Goal: Find contact information: Find contact information

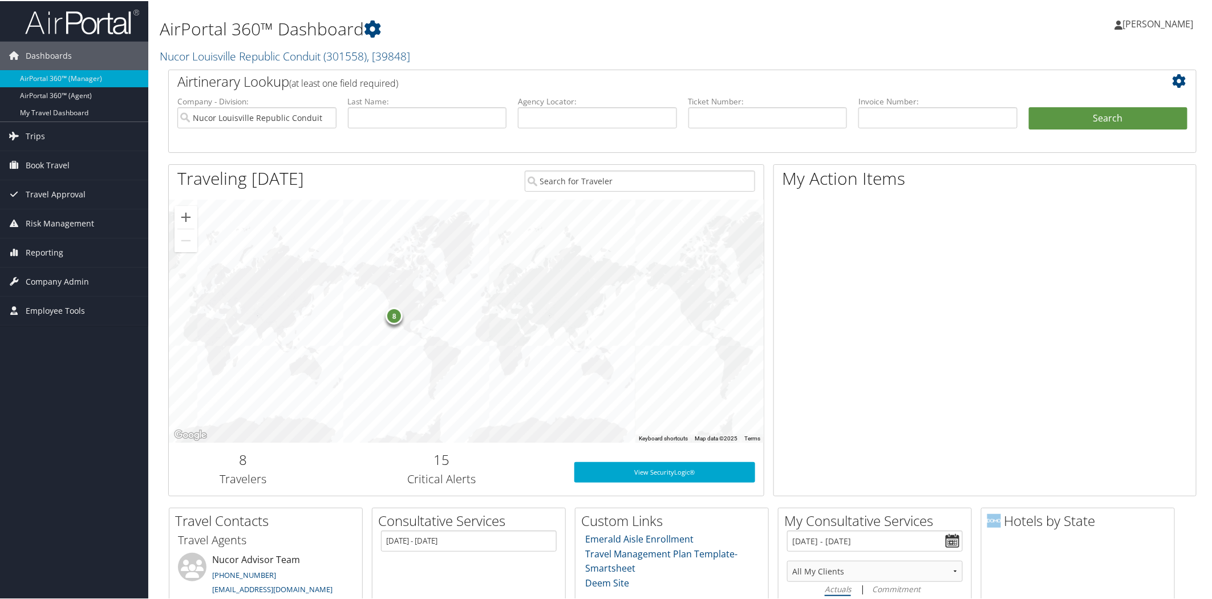
click at [1196, 403] on div "My Action Items" at bounding box center [990, 334] width 432 height 343
click at [48, 249] on span "Reporting" at bounding box center [45, 251] width 38 height 29
click at [48, 276] on span "Company Admin" at bounding box center [57, 280] width 63 height 29
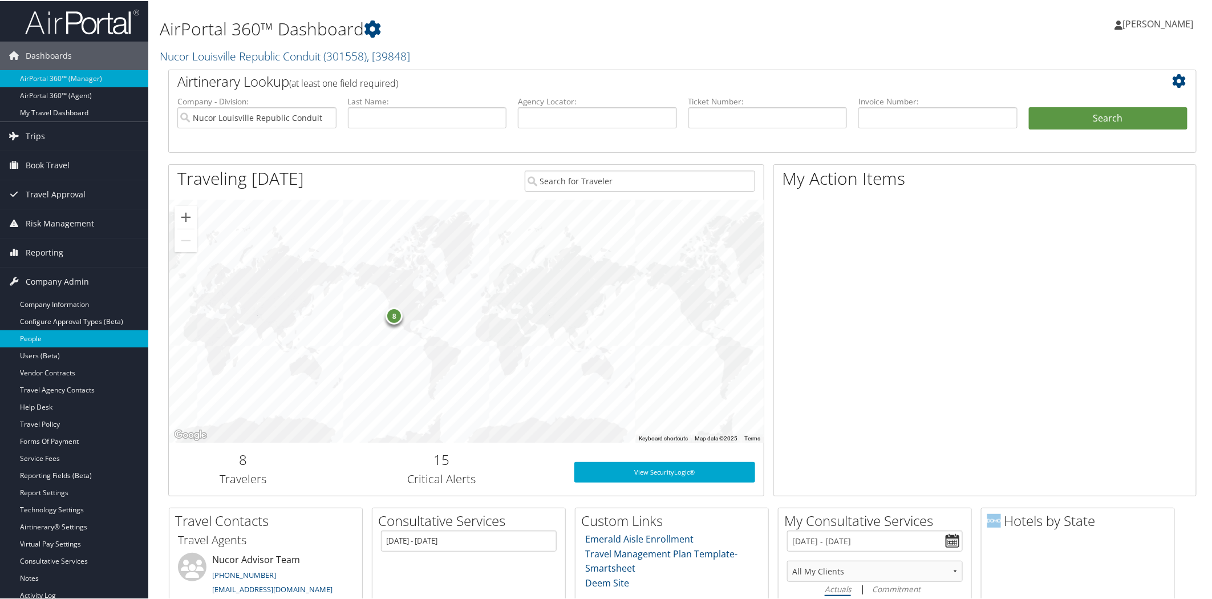
click at [35, 334] on link "People" at bounding box center [74, 337] width 148 height 17
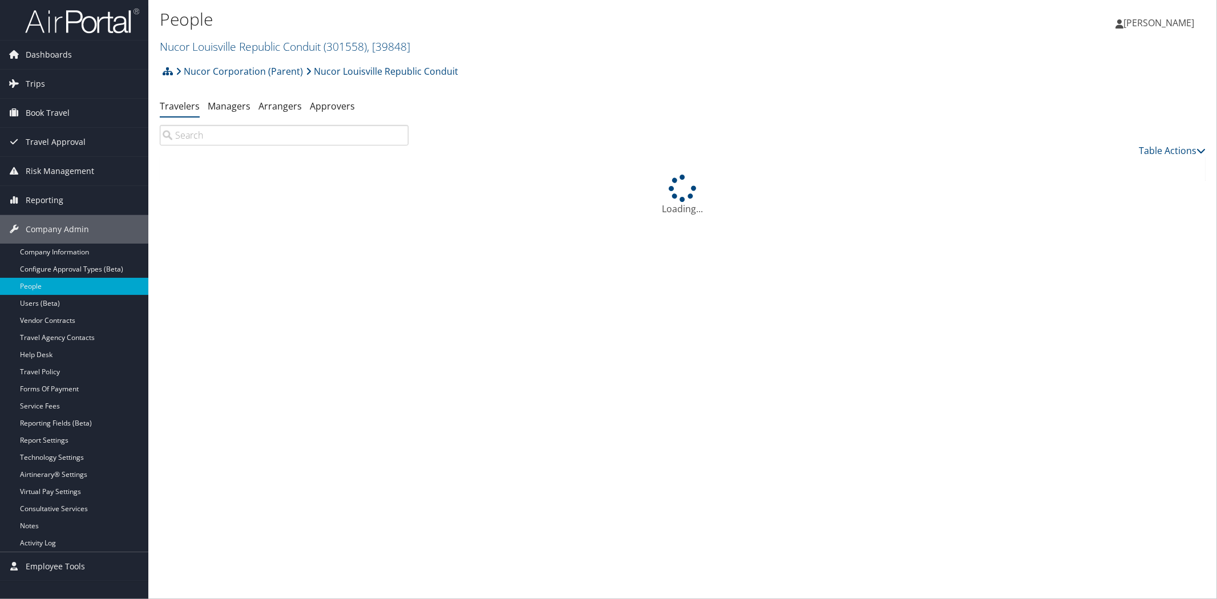
click at [310, 135] on input "search" at bounding box center [284, 135] width 249 height 21
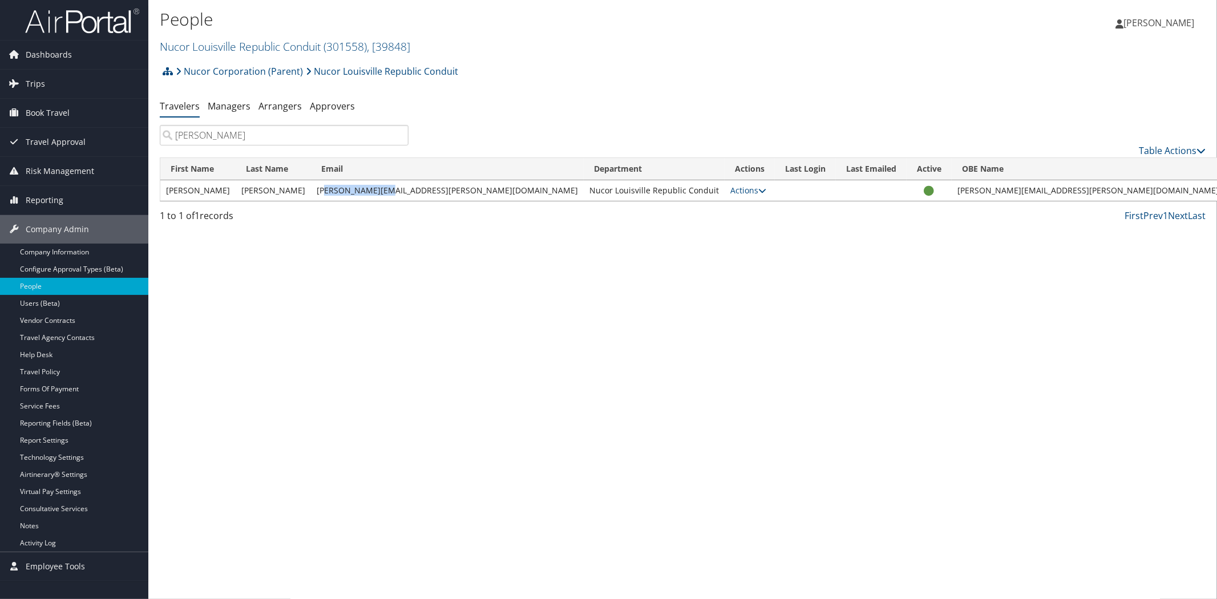
drag, startPoint x: 387, startPoint y: 185, endPoint x: 442, endPoint y: 197, distance: 55.9
click at [442, 197] on td "[PERSON_NAME][EMAIL_ADDRESS][PERSON_NAME][DOMAIN_NAME]" at bounding box center [447, 190] width 273 height 21
drag, startPoint x: 379, startPoint y: 186, endPoint x: 495, endPoint y: 189, distance: 115.9
click at [495, 189] on td "cortney.connolly@nucor.com" at bounding box center [447, 190] width 273 height 21
copy td "cortney.connolly@nucor.com"
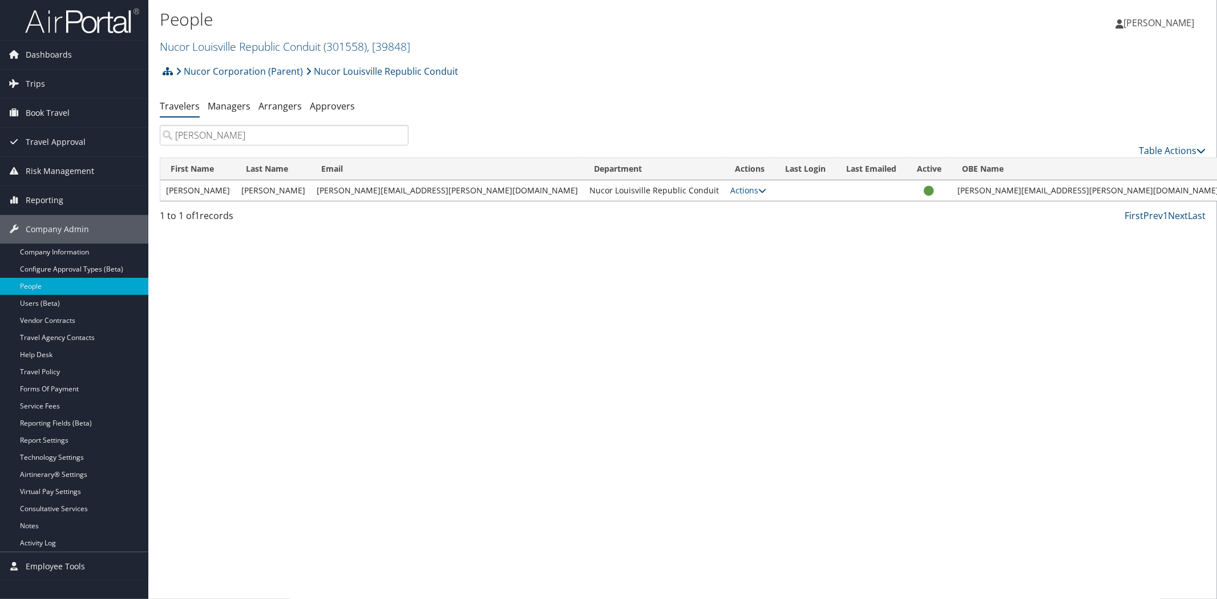
click at [277, 135] on input "branham" at bounding box center [284, 135] width 249 height 21
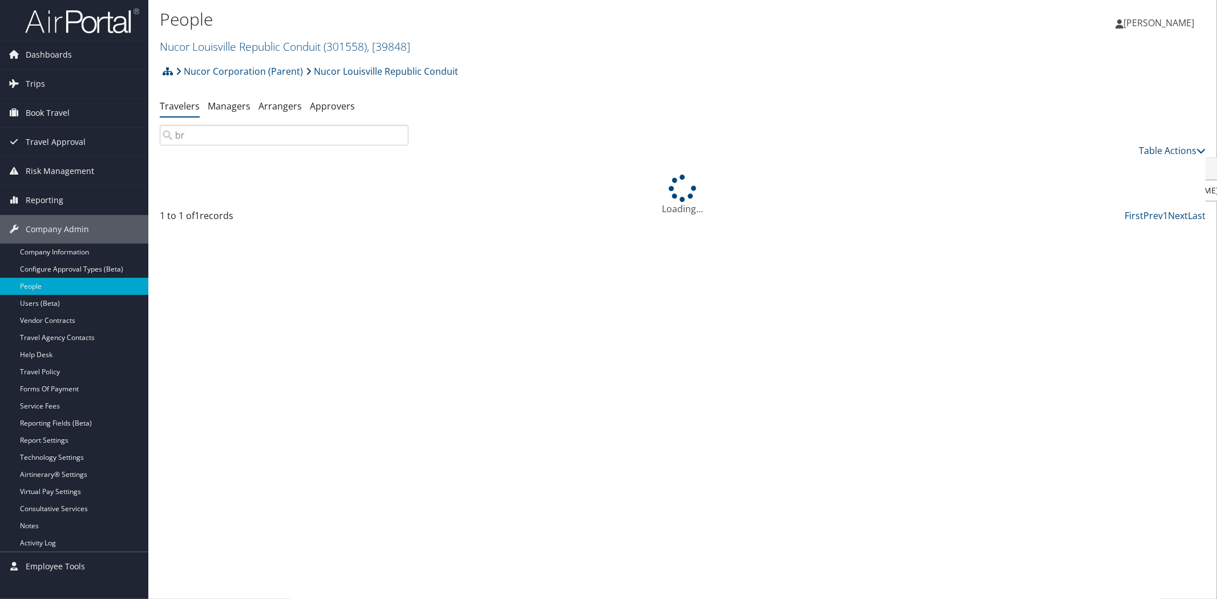
type input "b"
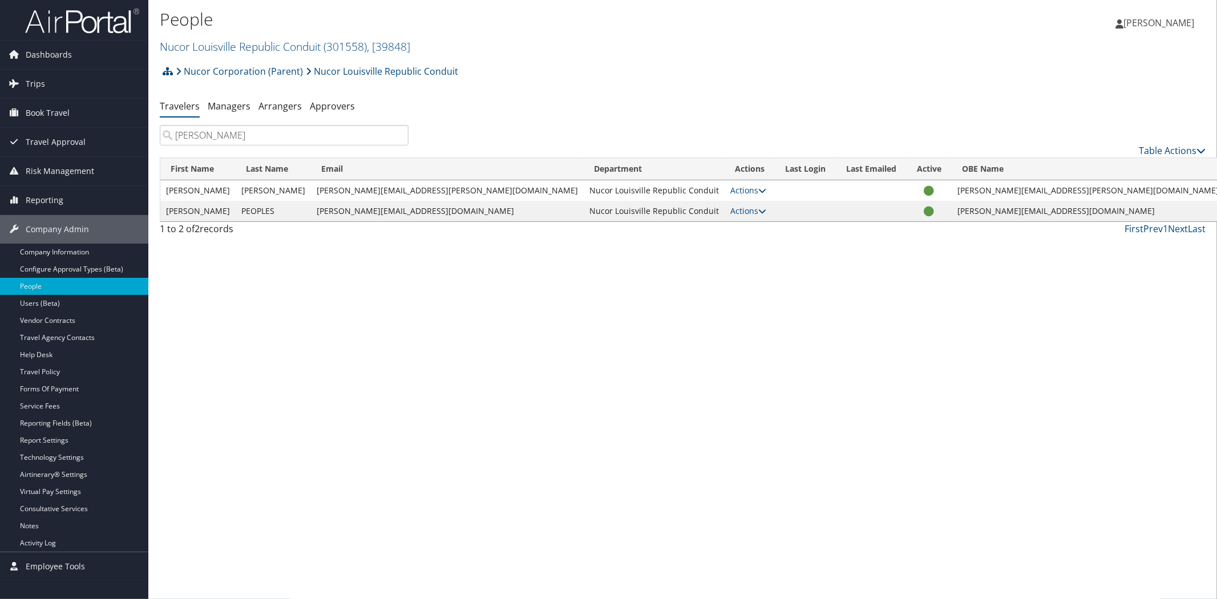
type input "denice"
drag, startPoint x: 375, startPoint y: 212, endPoint x: 487, endPoint y: 212, distance: 111.3
click at [487, 212] on td "denice.peoples@nucor.com" at bounding box center [447, 211] width 273 height 21
copy td "denice.peoples@nucor.com"
click at [877, 573] on div "People Nucor Louisville Republic Conduit ( 301558 ) , [ 39848 ] Nucor Corporati…" at bounding box center [682, 299] width 1069 height 599
